Goal: Find specific page/section: Find specific page/section

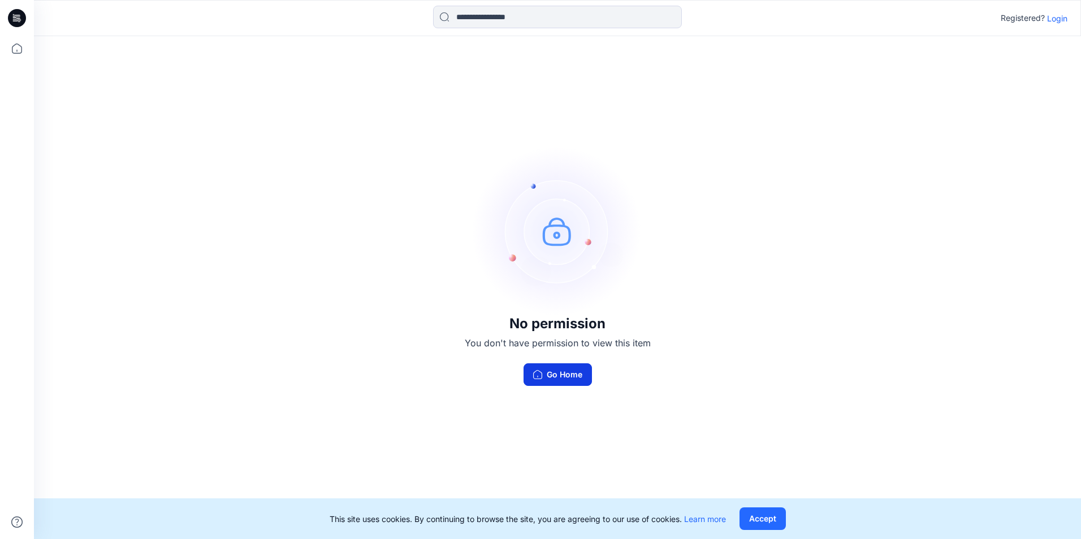
click at [574, 377] on button "Go Home" at bounding box center [557, 374] width 68 height 23
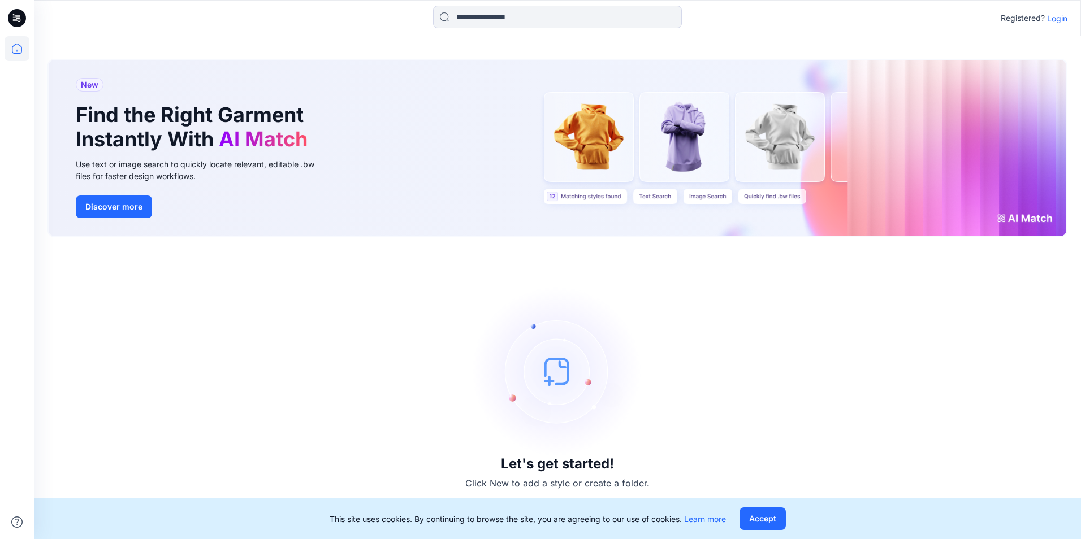
click at [1059, 23] on p "Login" at bounding box center [1057, 18] width 20 height 12
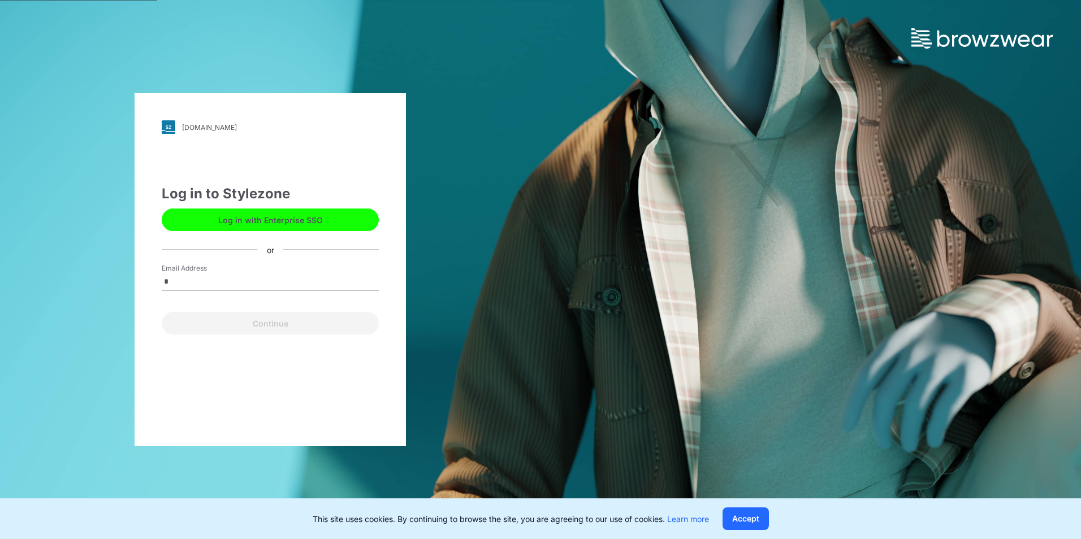
type input "**********"
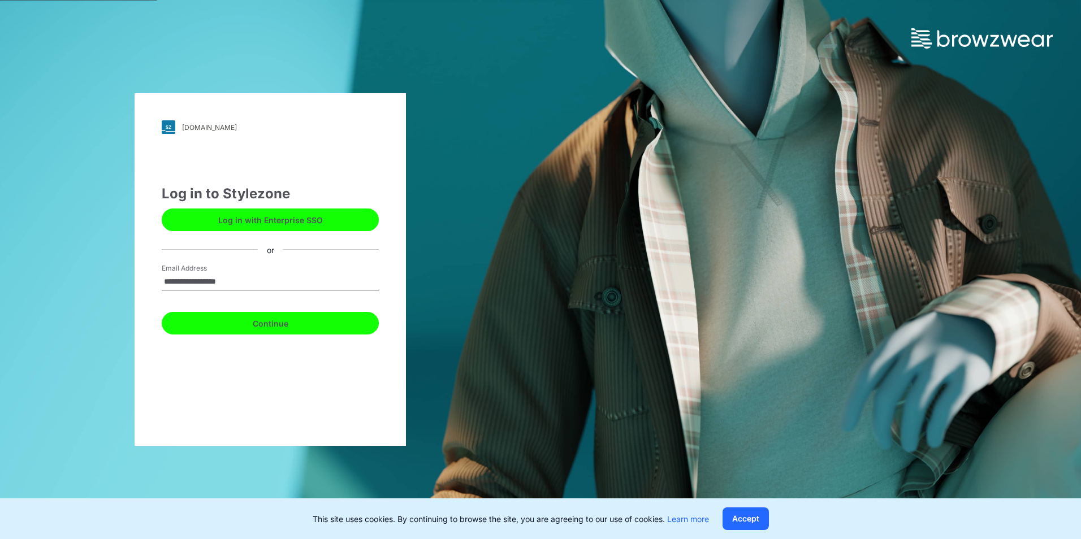
click at [297, 328] on button "Continue" at bounding box center [270, 323] width 217 height 23
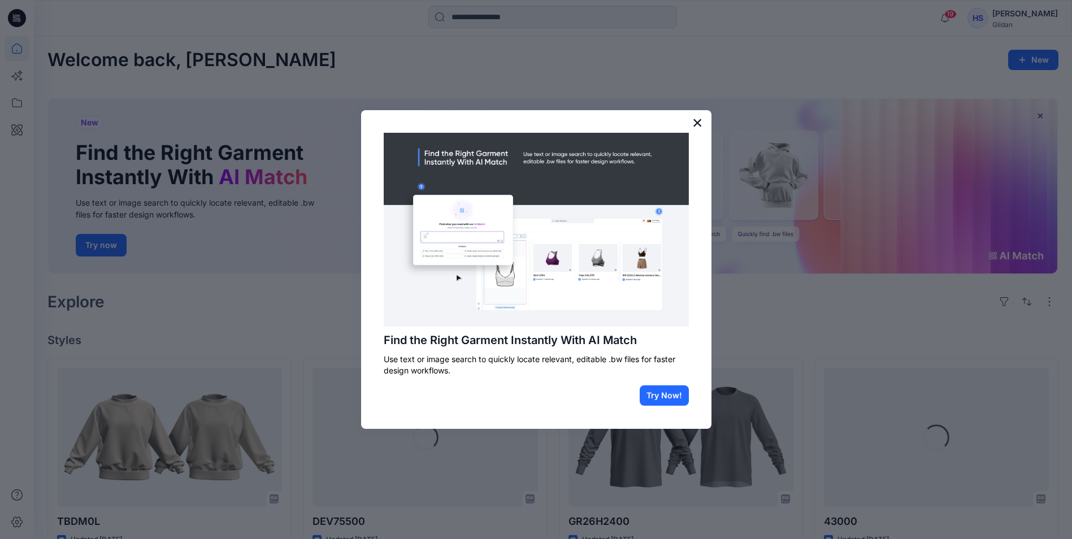
click at [700, 120] on button "×" at bounding box center [697, 123] width 11 height 18
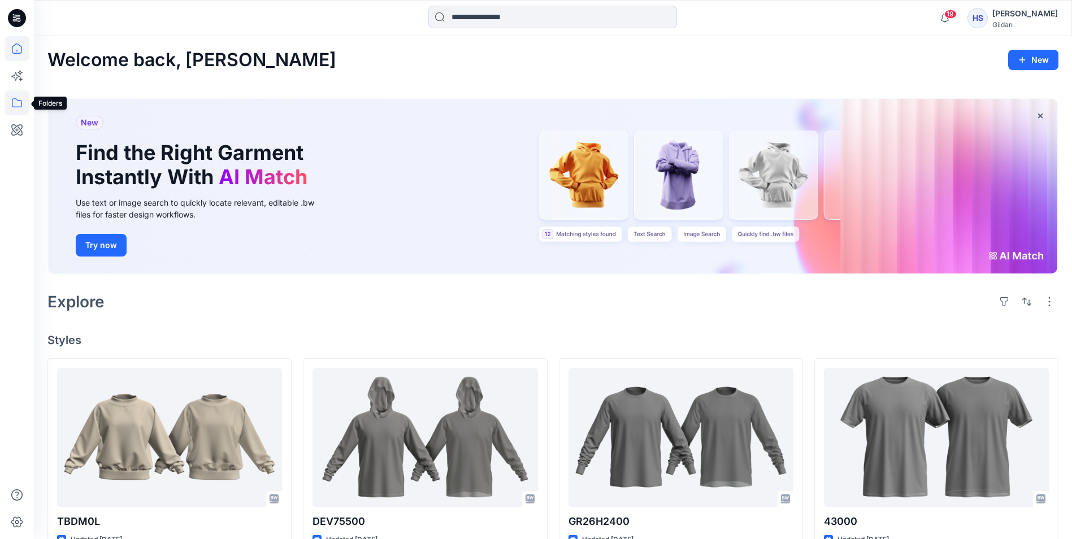
click at [16, 99] on icon at bounding box center [17, 102] width 10 height 9
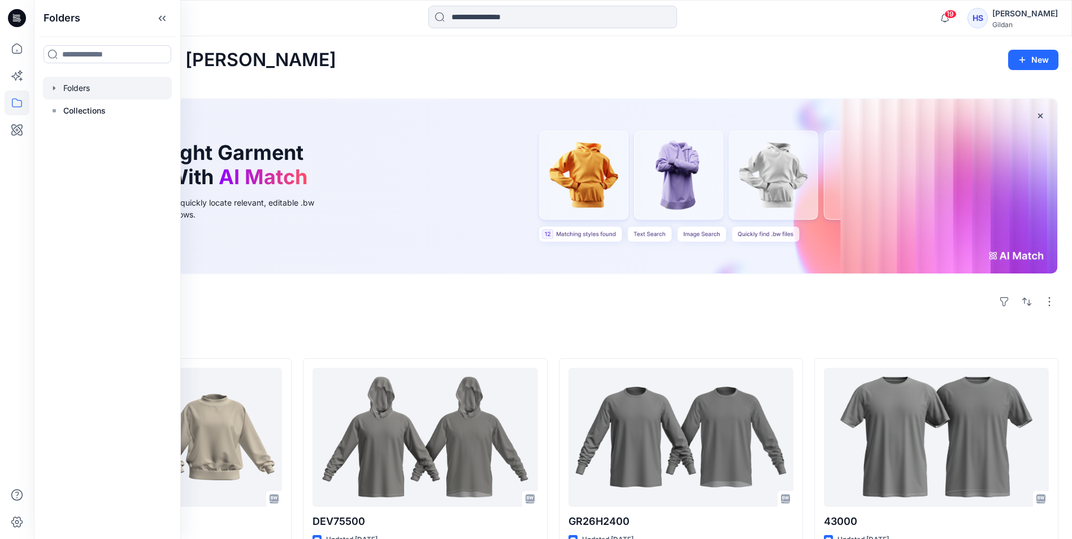
click at [53, 93] on div at bounding box center [107, 88] width 129 height 23
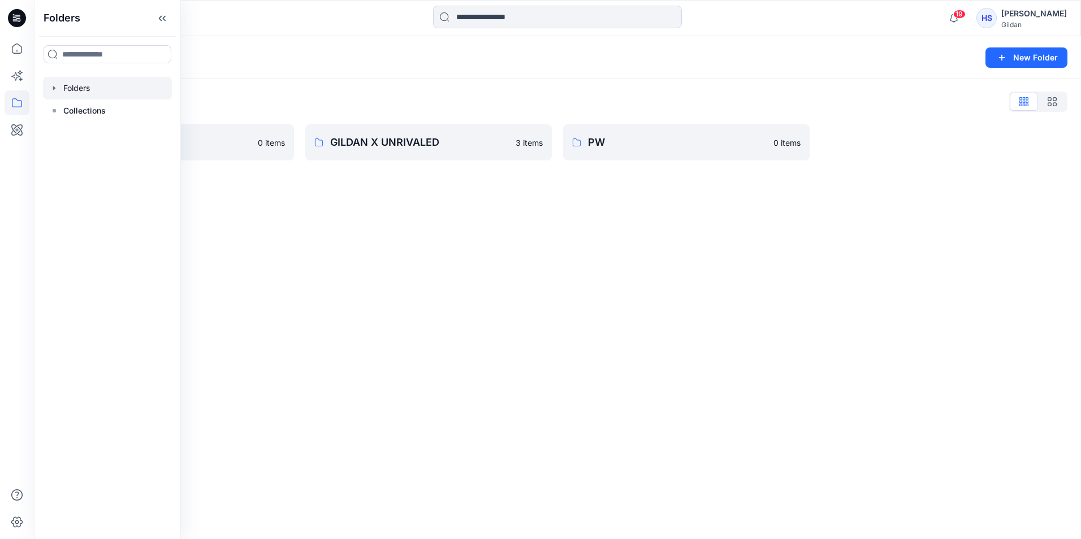
click at [459, 198] on div "Folders New Folder Folders List BA 0 items GILDAN X UNRIVALED 3 items PW 0 items" at bounding box center [557, 287] width 1047 height 503
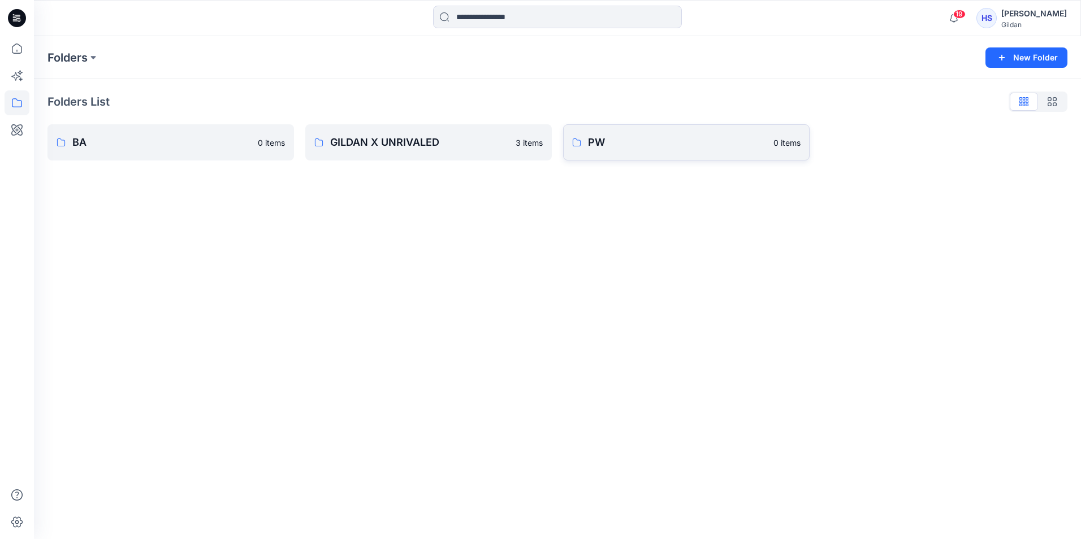
click at [665, 138] on p "PW" at bounding box center [677, 143] width 179 height 16
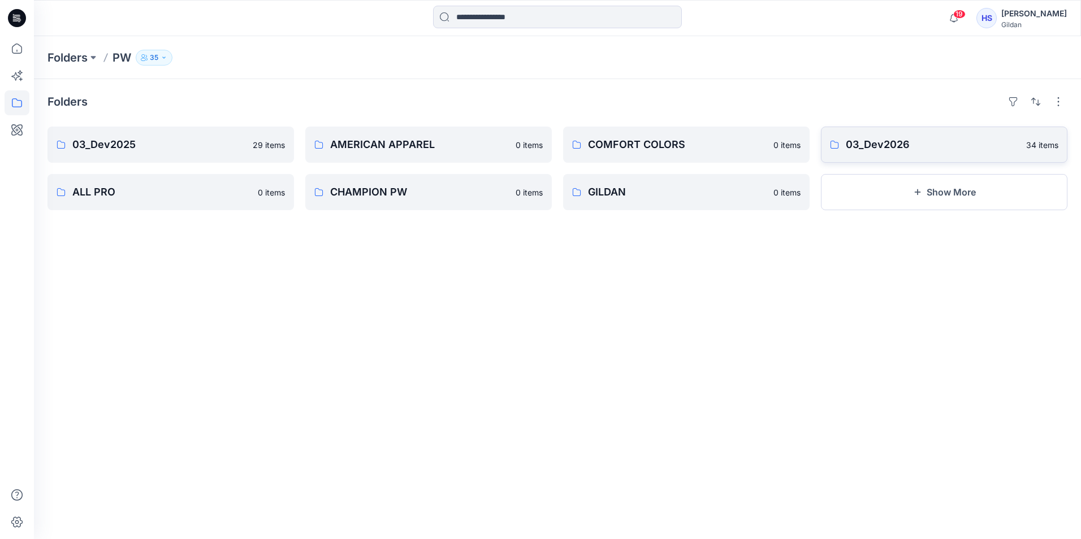
click at [867, 141] on p "03_Dev2026" at bounding box center [933, 145] width 174 height 16
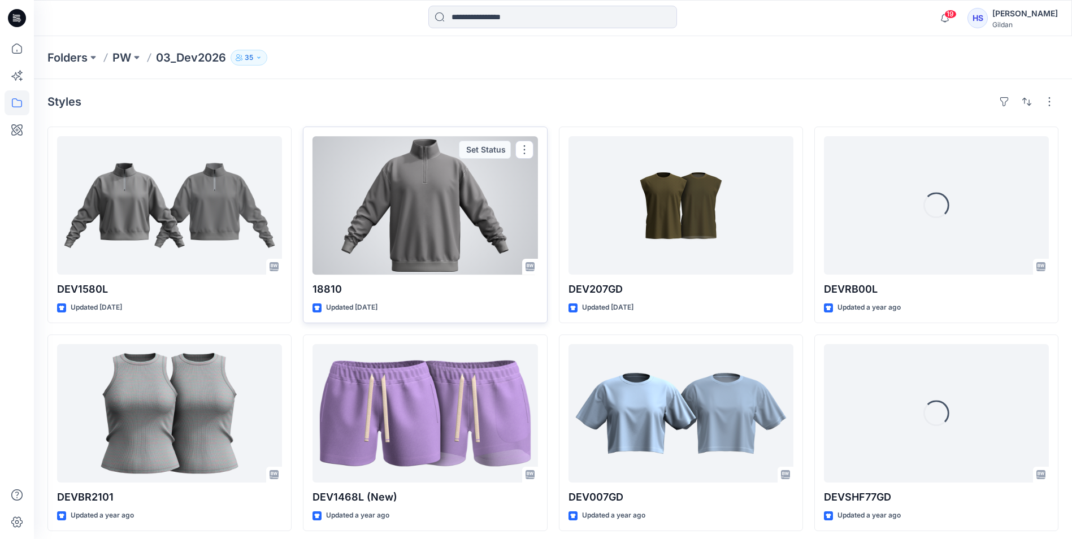
click at [444, 248] on div at bounding box center [425, 205] width 225 height 138
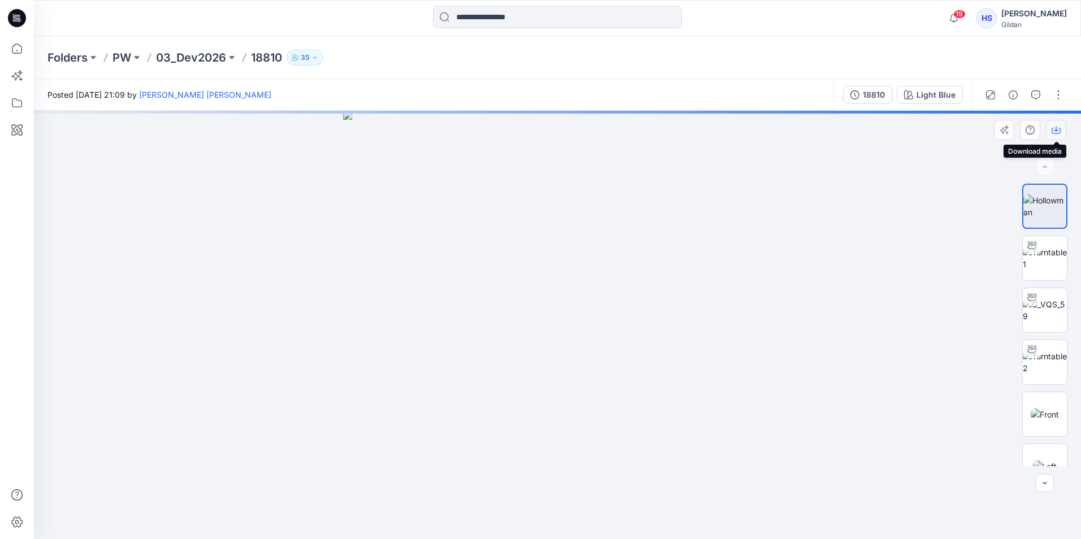
click at [1058, 129] on icon "button" at bounding box center [1056, 129] width 5 height 6
drag, startPoint x: 1033, startPoint y: 214, endPoint x: 951, endPoint y: 171, distance: 92.3
click at [951, 171] on div at bounding box center [557, 325] width 1047 height 428
click at [1064, 94] on button "button" at bounding box center [1058, 95] width 18 height 18
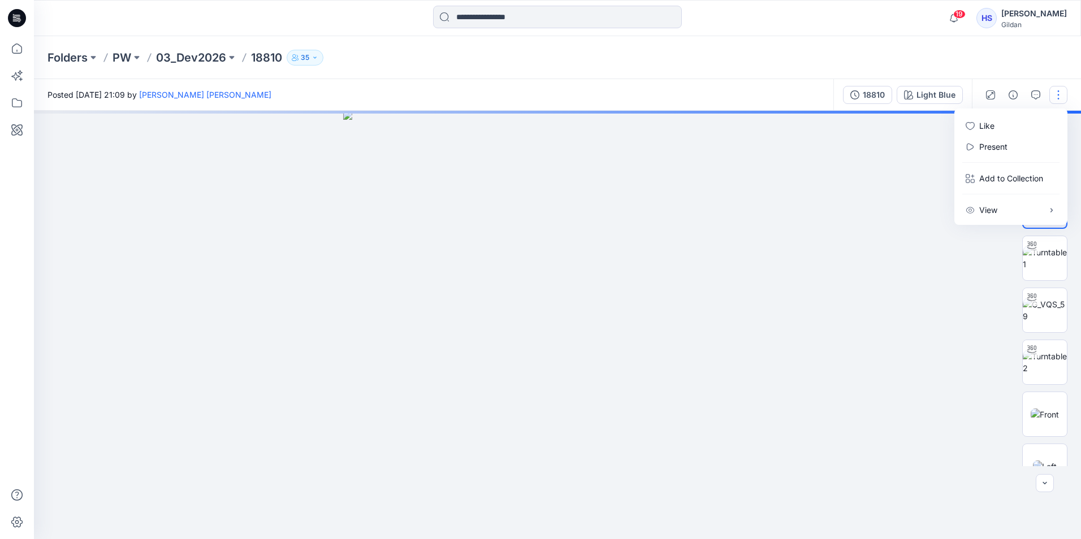
click at [1064, 94] on button "button" at bounding box center [1058, 95] width 18 height 18
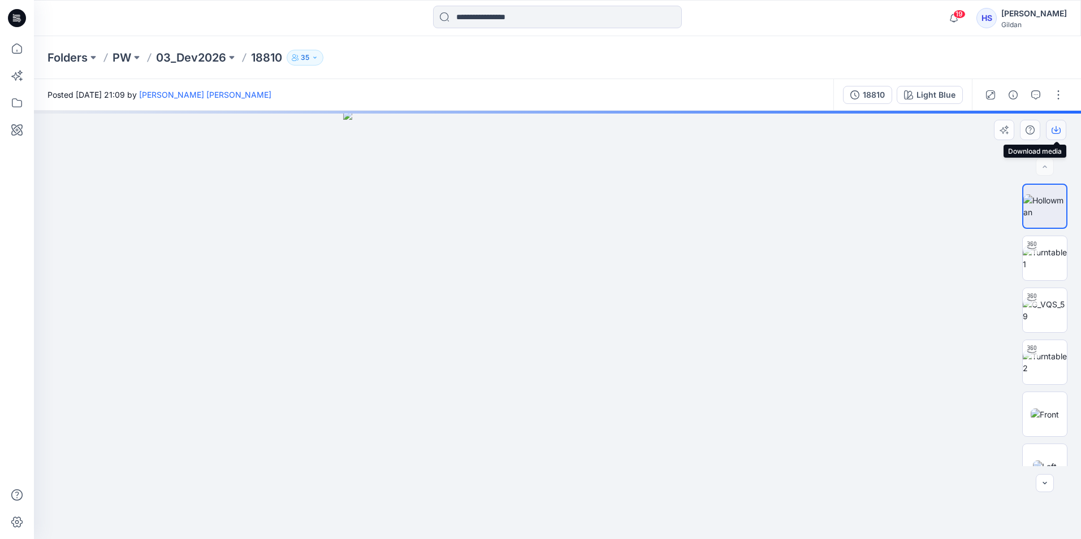
click at [1053, 132] on icon "button" at bounding box center [1055, 129] width 9 height 9
click at [573, 236] on img at bounding box center [557, 325] width 428 height 428
drag, startPoint x: 572, startPoint y: 308, endPoint x: 639, endPoint y: 305, distance: 67.4
click at [639, 305] on img at bounding box center [557, 325] width 428 height 428
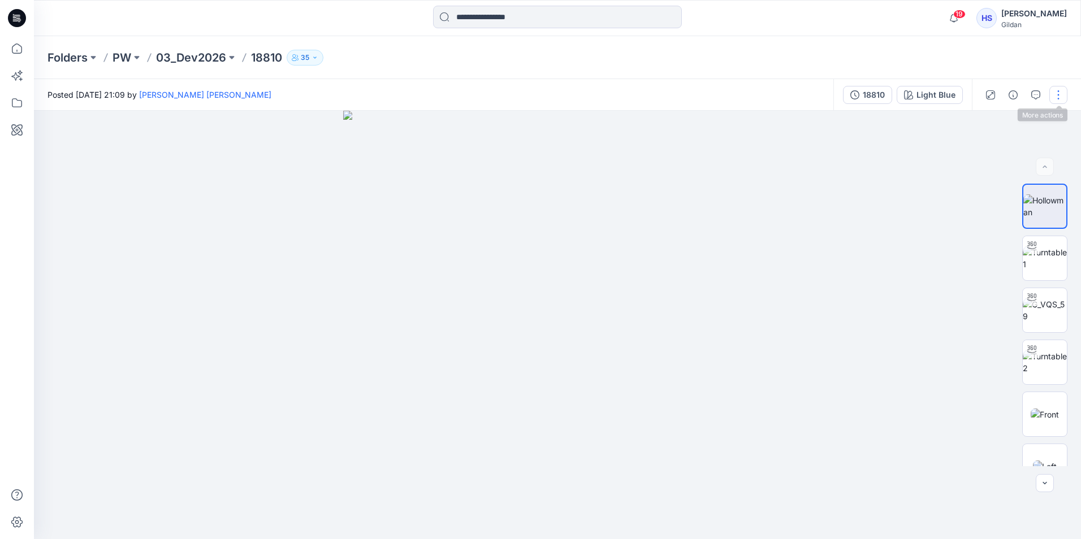
click at [1060, 90] on button "button" at bounding box center [1058, 95] width 18 height 18
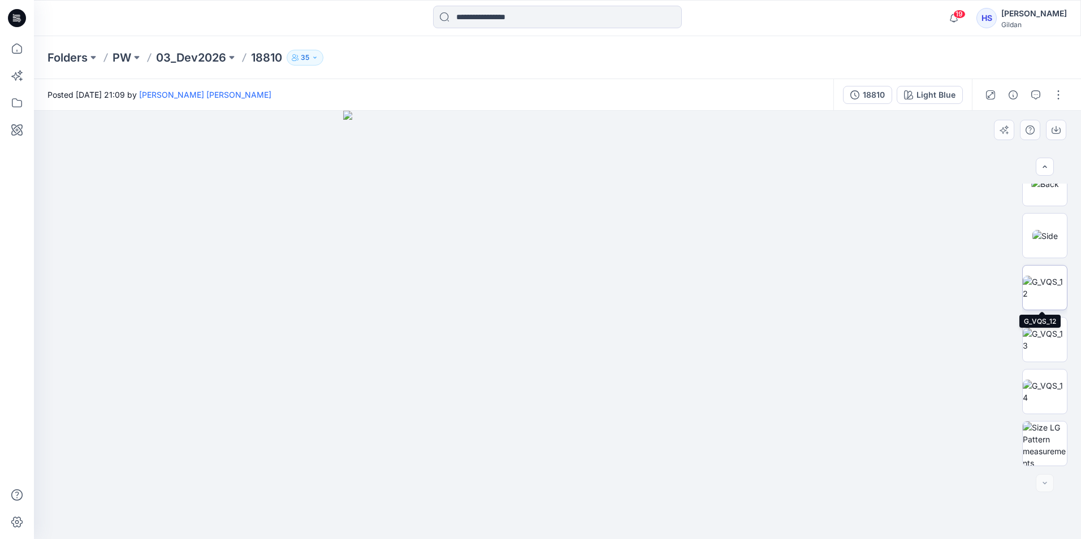
click at [1043, 283] on img at bounding box center [1045, 288] width 44 height 24
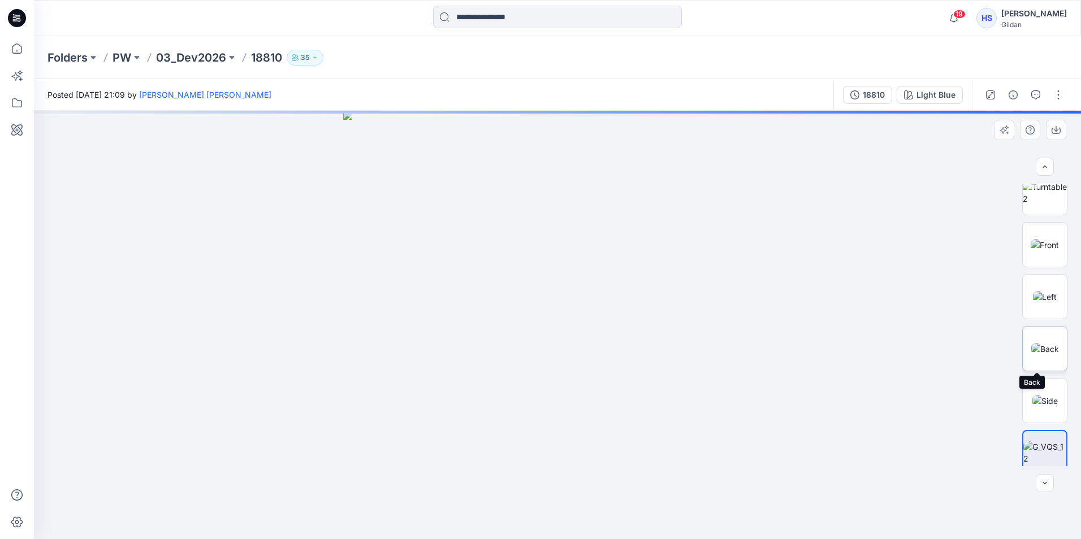
scroll to position [0, 0]
click at [1035, 206] on img at bounding box center [1045, 206] width 44 height 24
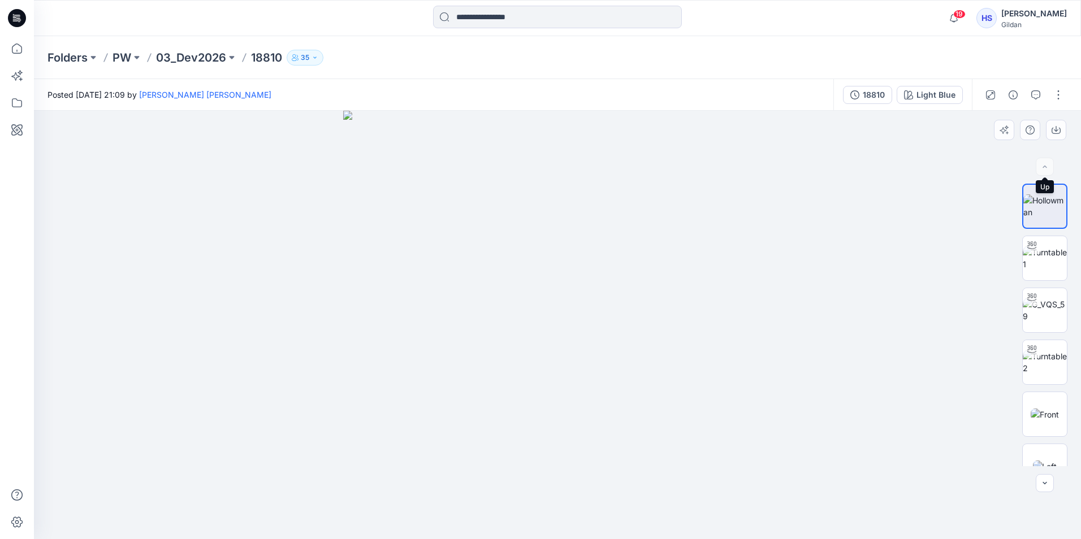
click at [1041, 171] on div at bounding box center [1045, 167] width 18 height 18
click at [1045, 164] on div at bounding box center [1045, 167] width 18 height 18
click at [1054, 133] on icon "button" at bounding box center [1055, 131] width 9 height 6
click at [1059, 93] on button "button" at bounding box center [1058, 95] width 18 height 18
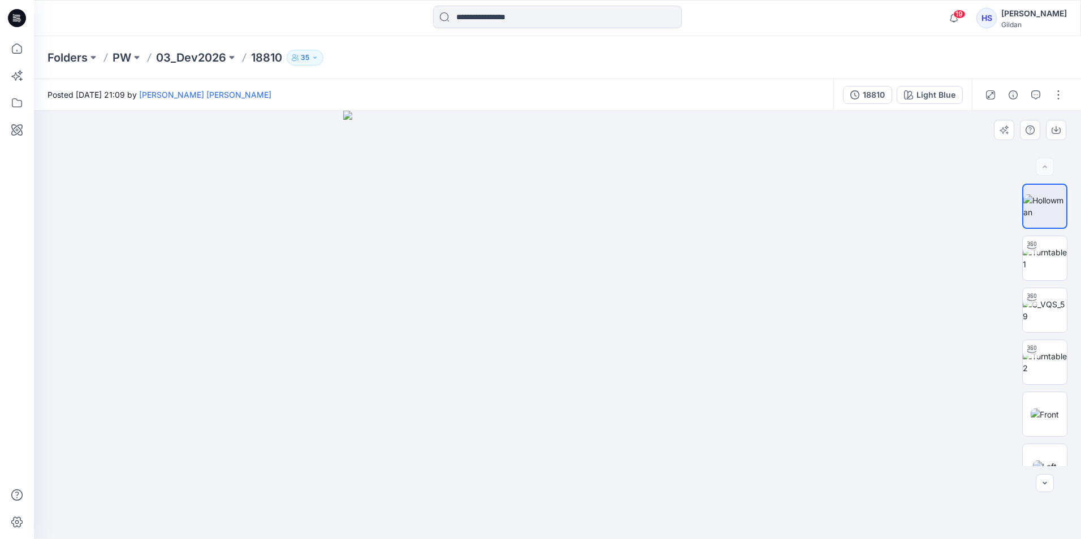
click at [571, 258] on img at bounding box center [557, 325] width 428 height 428
drag, startPoint x: 571, startPoint y: 258, endPoint x: 497, endPoint y: 261, distance: 74.6
click at [497, 261] on img at bounding box center [557, 325] width 428 height 428
click at [964, 19] on icon "button" at bounding box center [953, 18] width 21 height 23
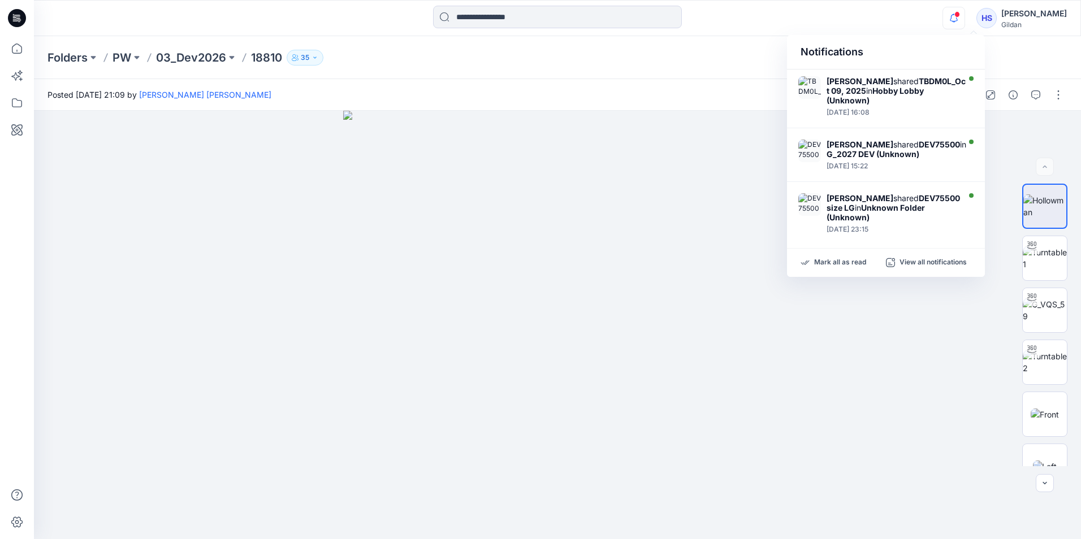
click at [964, 19] on icon "button" at bounding box center [953, 18] width 21 height 23
